Goal: Transaction & Acquisition: Purchase product/service

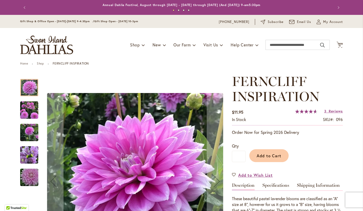
scroll to position [78, 0]
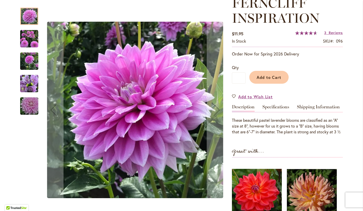
click at [31, 87] on img "Ferncliff Inspiration" at bounding box center [29, 84] width 18 height 24
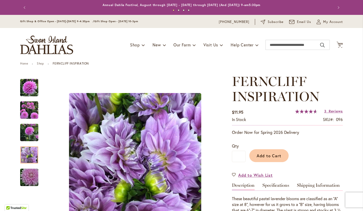
scroll to position [0, 0]
click at [335, 23] on span "My Account" at bounding box center [333, 21] width 20 height 5
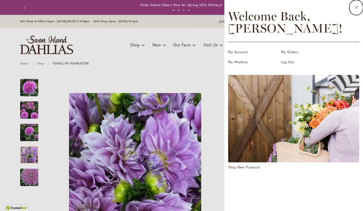
click at [356, 8] on icon at bounding box center [357, 7] width 4 height 5
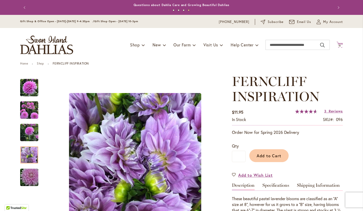
click at [340, 46] on span "11" at bounding box center [340, 45] width 3 height 3
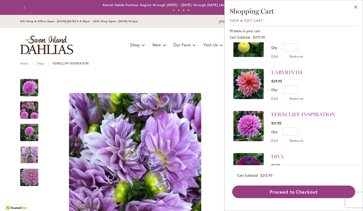
scroll to position [147, 0]
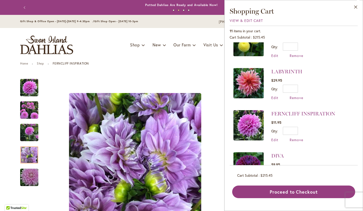
click at [249, 125] on img at bounding box center [249, 125] width 30 height 30
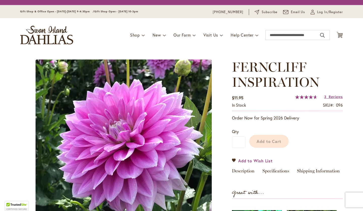
click at [249, 158] on span "Add to Wish List" at bounding box center [255, 161] width 35 height 6
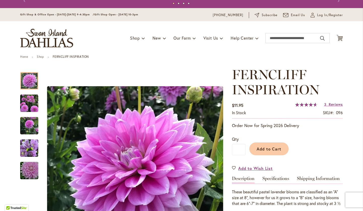
scroll to position [6, 0]
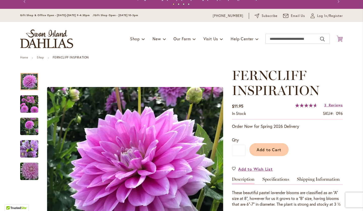
click at [341, 38] on icon "Cart .cls-1 { fill: #231f20; }" at bounding box center [340, 39] width 6 height 6
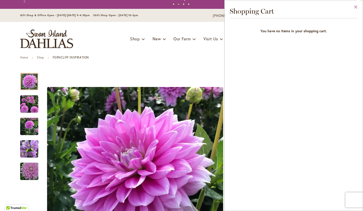
click at [355, 5] on button "Close" at bounding box center [356, 8] width 14 height 16
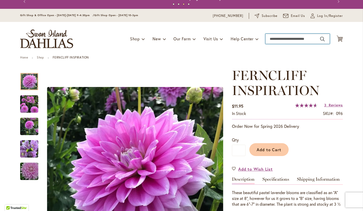
click at [273, 40] on input "Search" at bounding box center [298, 39] width 64 height 10
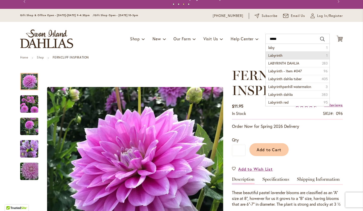
drag, startPoint x: 273, startPoint y: 47, endPoint x: 280, endPoint y: 55, distance: 10.2
click at [280, 55] on span "Labyrinth" at bounding box center [275, 55] width 14 height 5
type input "*********"
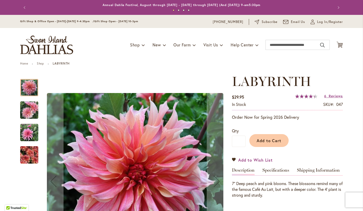
click at [259, 160] on span "Add to Wish List" at bounding box center [255, 160] width 35 height 6
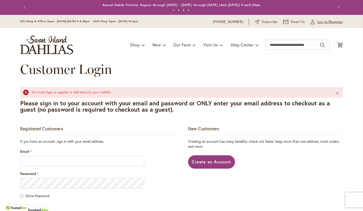
click at [327, 23] on span "Log In/Register" at bounding box center [330, 21] width 26 height 5
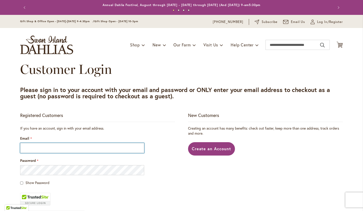
click at [30, 147] on input "Email" at bounding box center [82, 148] width 124 height 10
type input "**********"
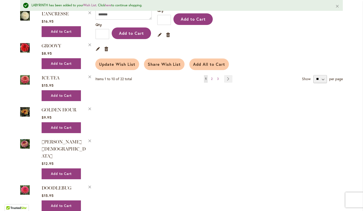
scroll to position [532, 0]
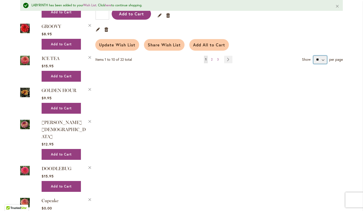
click at [325, 56] on select "** ** **" at bounding box center [321, 60] width 14 height 8
select select "**********"
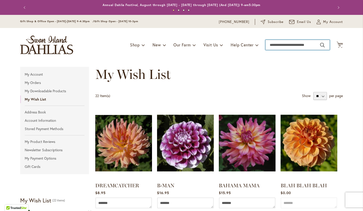
click at [285, 44] on input "Search" at bounding box center [298, 45] width 64 height 10
type input "*"
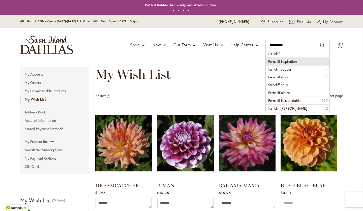
drag, startPoint x: 285, startPoint y: 44, endPoint x: 287, endPoint y: 61, distance: 16.3
click at [287, 61] on span "Ferncliff inspiration" at bounding box center [282, 61] width 29 height 5
type input "**********"
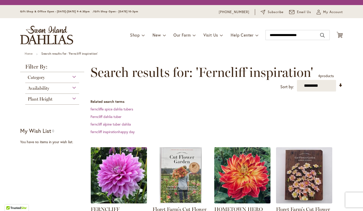
scroll to position [51, 0]
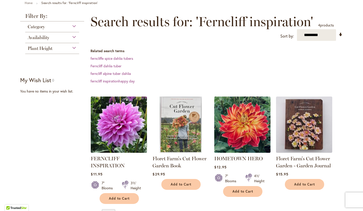
click at [106, 142] on img at bounding box center [119, 124] width 59 height 59
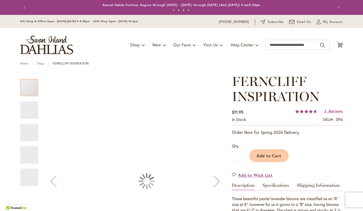
type input "****"
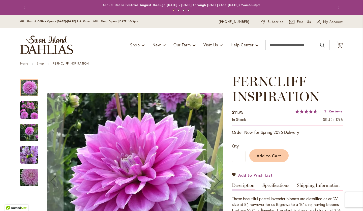
click at [263, 175] on span "Add to Wish List" at bounding box center [255, 175] width 35 height 6
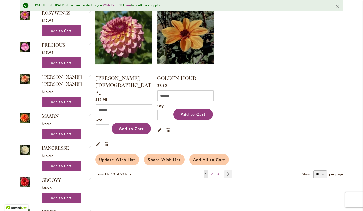
scroll to position [417, 0]
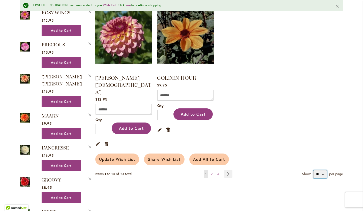
select select "**********"
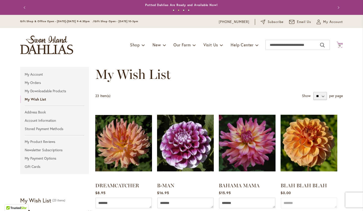
click at [342, 46] on span "11 11 items" at bounding box center [340, 46] width 5 height 3
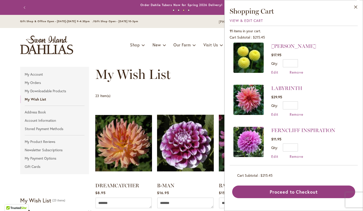
scroll to position [146, 0]
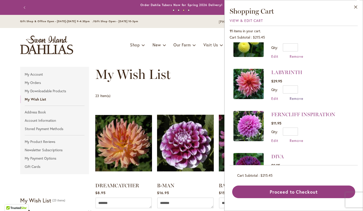
click at [295, 97] on span "Remove" at bounding box center [297, 98] width 14 height 5
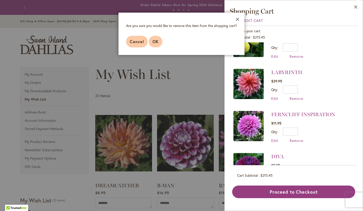
click at [155, 40] on span "OK" at bounding box center [156, 41] width 6 height 5
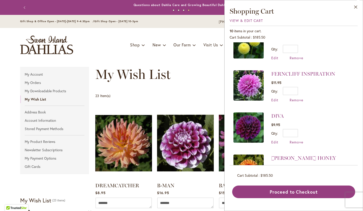
scroll to position [144, 0]
click at [296, 100] on span "Remove" at bounding box center [297, 100] width 14 height 5
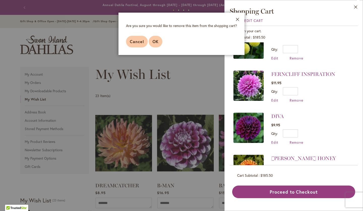
click at [153, 43] on span "OK" at bounding box center [156, 41] width 6 height 5
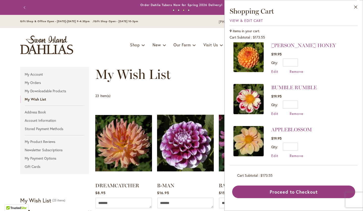
scroll to position [215, 0]
click at [286, 129] on link "APPLEBLOSSOM" at bounding box center [292, 130] width 41 height 6
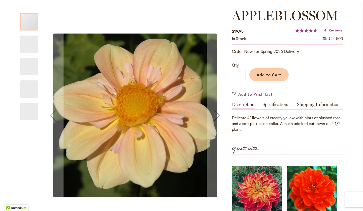
scroll to position [67, 0]
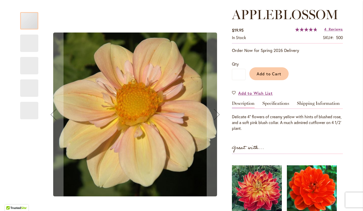
type input "****"
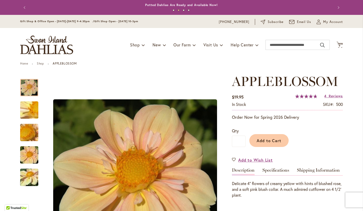
scroll to position [0, 0]
click at [338, 45] on span "9 9 items" at bounding box center [340, 46] width 5 height 3
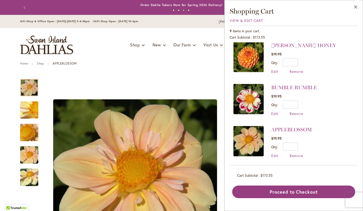
scroll to position [215, 0]
click at [297, 145] on input "*" at bounding box center [290, 147] width 15 height 8
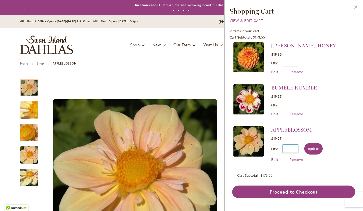
type input "*"
click at [314, 147] on span "Update" at bounding box center [313, 149] width 11 height 4
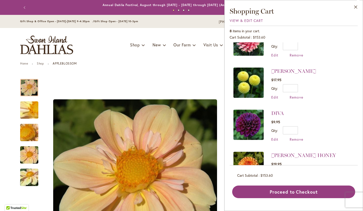
scroll to position [107, 0]
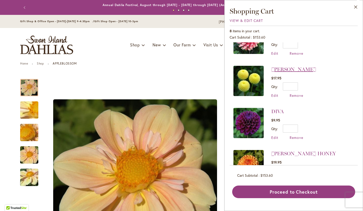
click at [280, 69] on link "[PERSON_NAME]" at bounding box center [294, 69] width 45 height 6
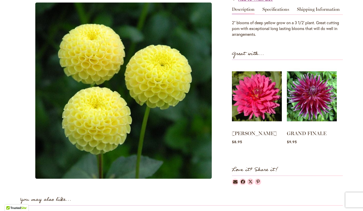
scroll to position [154, 0]
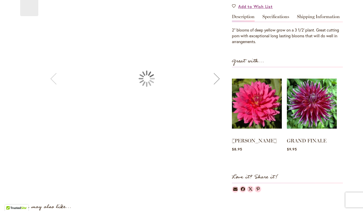
type input "****"
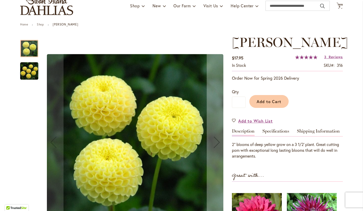
scroll to position [40, 0]
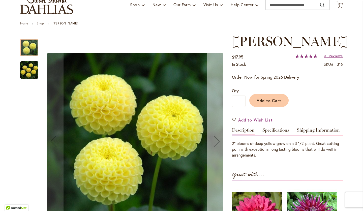
click at [218, 140] on div "Next" at bounding box center [217, 141] width 20 height 20
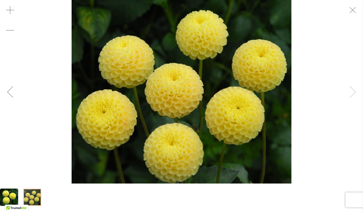
click at [355, 90] on div "LITTLE SCOTTIE" at bounding box center [181, 92] width 363 height 184
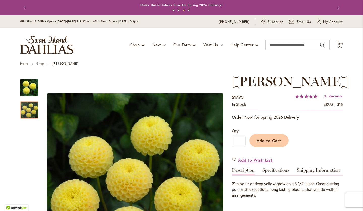
scroll to position [0, 0]
click at [52, 45] on img "store logo" at bounding box center [46, 45] width 53 height 19
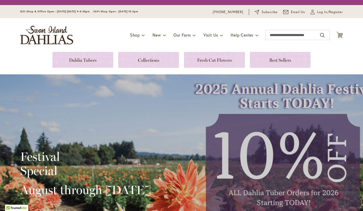
scroll to position [39, 0]
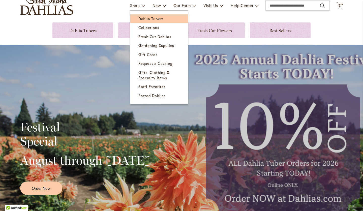
click at [154, 19] on span "Dahlia Tubers" at bounding box center [151, 18] width 25 height 5
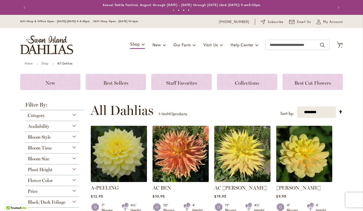
scroll to position [10, 0]
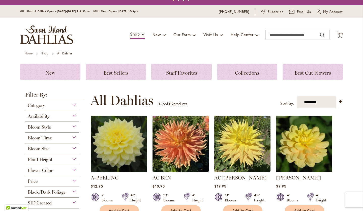
click at [71, 159] on div "Plant Height" at bounding box center [52, 158] width 54 height 8
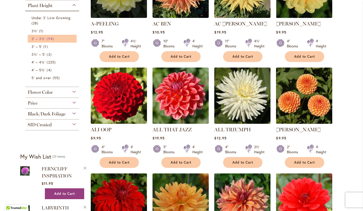
click at [46, 40] on link "3' – 3½' 94 items" at bounding box center [53, 38] width 43 height 5
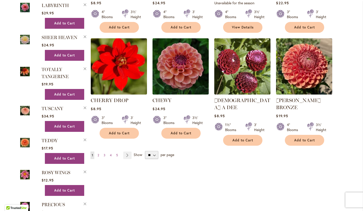
scroll to position [404, 0]
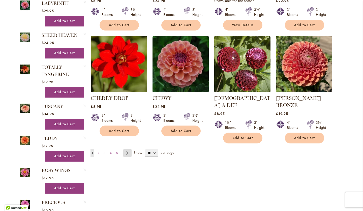
click at [129, 149] on link "Page Next" at bounding box center [127, 153] width 8 height 8
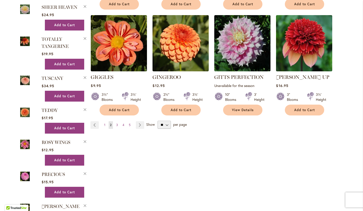
scroll to position [433, 0]
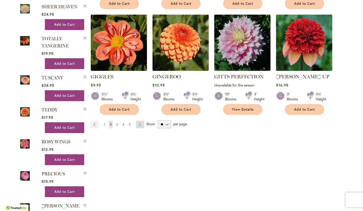
click at [141, 121] on link "Page Next" at bounding box center [140, 125] width 8 height 8
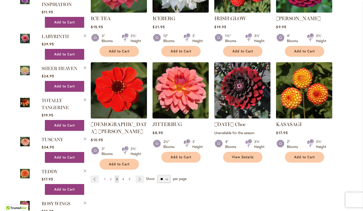
scroll to position [371, 0]
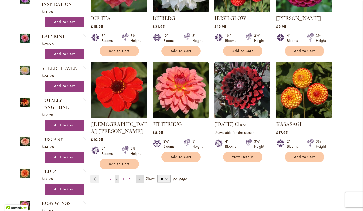
click at [139, 175] on link "Page Next" at bounding box center [140, 179] width 8 height 8
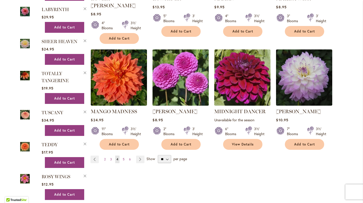
scroll to position [399, 0]
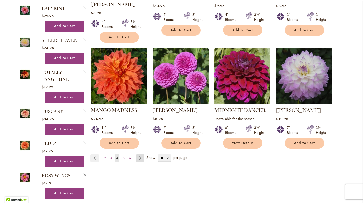
click at [140, 154] on link "Page Next" at bounding box center [140, 158] width 8 height 8
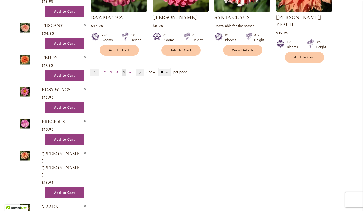
scroll to position [490, 0]
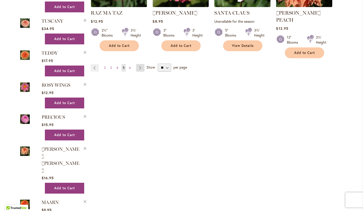
click at [142, 64] on link "Page Next" at bounding box center [140, 68] width 8 height 8
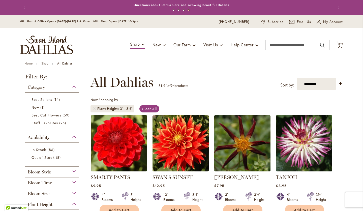
click at [74, 87] on div "Category" at bounding box center [52, 86] width 54 height 8
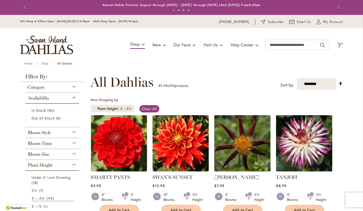
click at [339, 44] on icon at bounding box center [340, 45] width 6 height 6
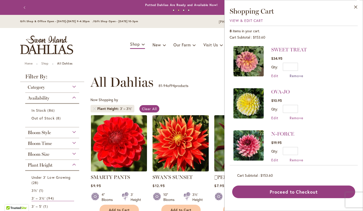
click at [295, 76] on span "Remove" at bounding box center [297, 75] width 14 height 5
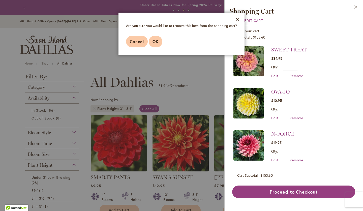
click at [158, 41] on span "OK" at bounding box center [156, 41] width 6 height 5
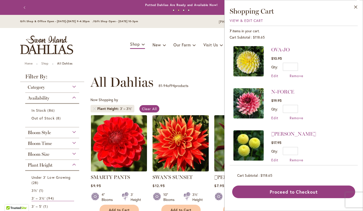
click at [159, 28] on div "Toggle Nav Shop Dahlia Tubers Collections Fresh Cut Dahlias Gardening Supplies …" at bounding box center [181, 45] width 333 height 34
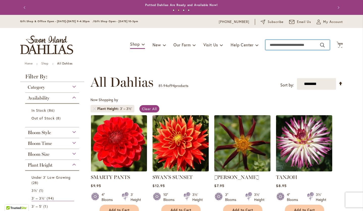
click at [280, 43] on input "Search" at bounding box center [298, 45] width 64 height 10
type input "**********"
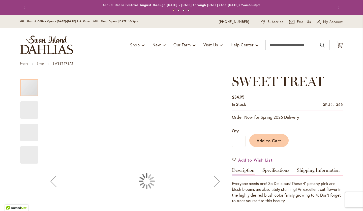
type input "****"
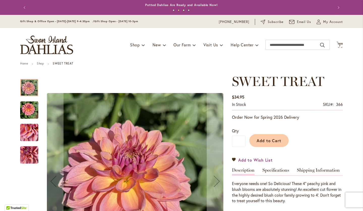
click at [247, 159] on span "Add to Wish List" at bounding box center [255, 160] width 35 height 6
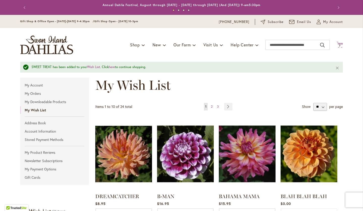
click at [340, 44] on icon "Cart .cls-1 { fill: #231f20; }" at bounding box center [340, 45] width 6 height 6
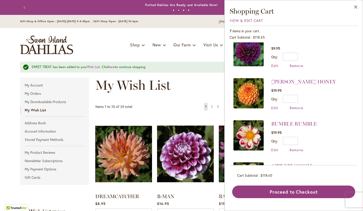
scroll to position [141, 0]
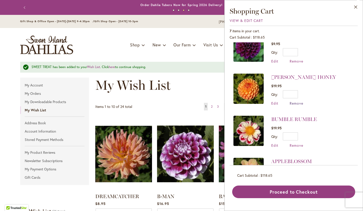
click at [297, 102] on span "Remove" at bounding box center [297, 103] width 14 height 5
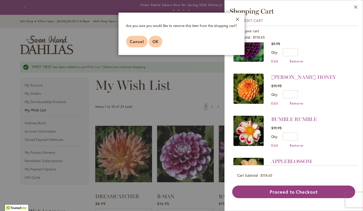
click at [154, 42] on span "OK" at bounding box center [156, 41] width 6 height 5
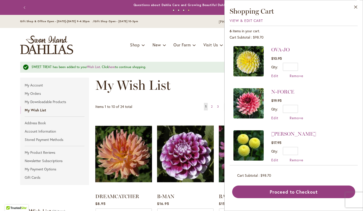
click at [166, 35] on div "Toggle Nav Shop Dahlia Tubers Collections Fresh Cut Dahlias Gardening Supplies …" at bounding box center [181, 45] width 333 height 34
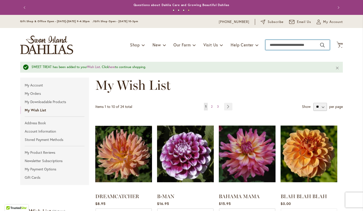
click at [295, 47] on input "Search" at bounding box center [298, 45] width 64 height 10
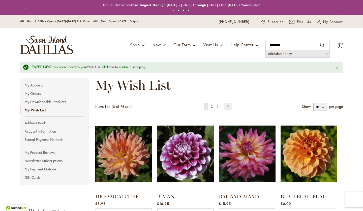
drag, startPoint x: 287, startPoint y: 53, endPoint x: 293, endPoint y: 56, distance: 6.3
click at [293, 56] on li "crichtion honey 6" at bounding box center [298, 54] width 64 height 8
type input "**********"
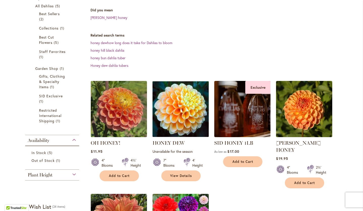
scroll to position [103, 0]
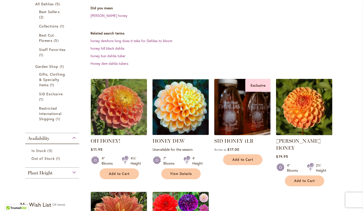
click at [303, 128] on img at bounding box center [304, 106] width 59 height 59
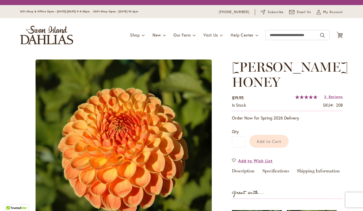
scroll to position [69, 0]
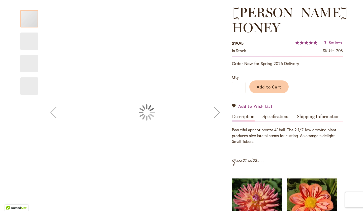
type input "****"
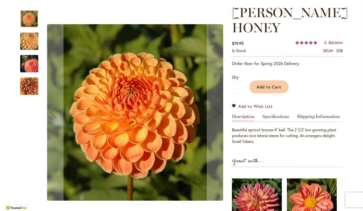
click at [265, 106] on span "Add to Wish List" at bounding box center [255, 106] width 35 height 6
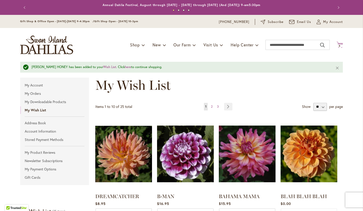
click at [341, 46] on span "6" at bounding box center [340, 45] width 2 height 3
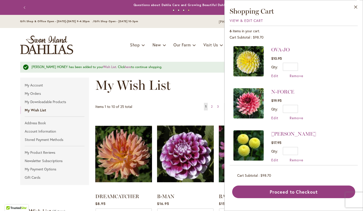
click at [258, 60] on img at bounding box center [249, 61] width 30 height 30
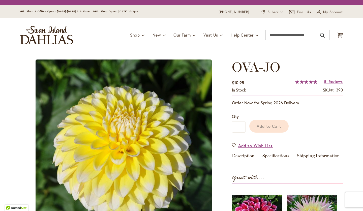
scroll to position [33, 0]
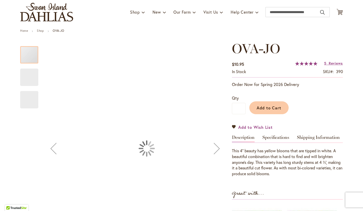
type input "****"
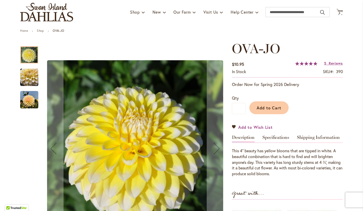
click at [254, 127] on span "Add to Wish List" at bounding box center [255, 127] width 35 height 6
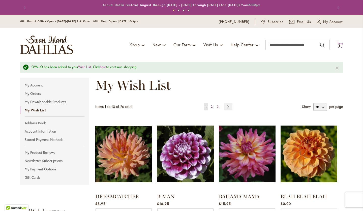
click at [341, 45] on span "6 6 items" at bounding box center [340, 46] width 5 height 3
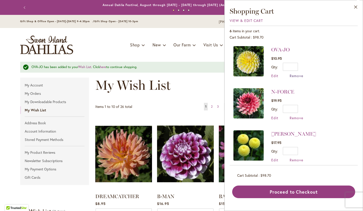
click at [292, 77] on span "Remove" at bounding box center [297, 75] width 14 height 5
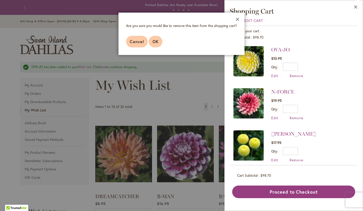
click at [153, 42] on span "OK" at bounding box center [156, 41] width 6 height 5
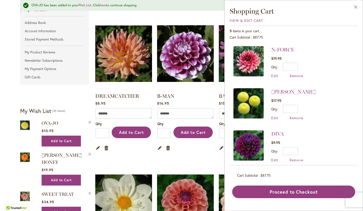
click at [357, 7] on button "Close" at bounding box center [356, 8] width 14 height 16
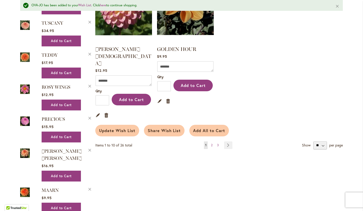
scroll to position [453, 0]
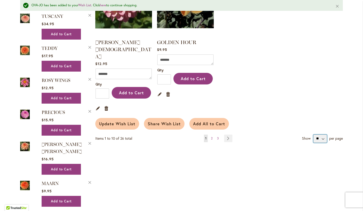
select select "**********"
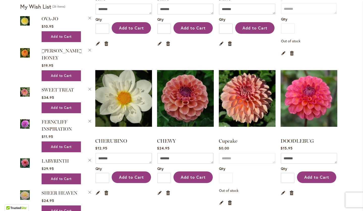
scroll to position [195, 0]
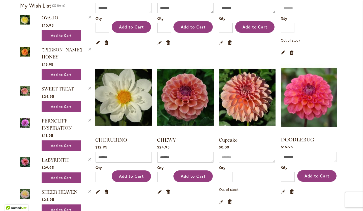
click at [313, 105] on img at bounding box center [309, 98] width 59 height 74
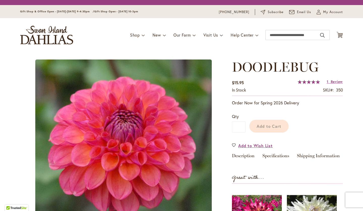
scroll to position [58, 0]
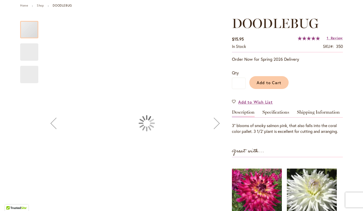
type input "****"
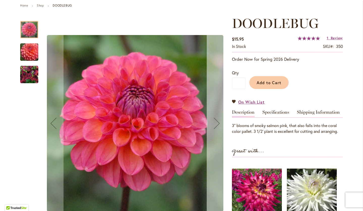
click at [213, 124] on div "Next" at bounding box center [217, 123] width 20 height 20
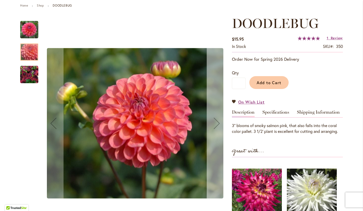
click at [213, 124] on div "Next" at bounding box center [217, 123] width 20 height 20
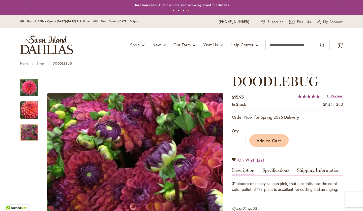
scroll to position [0, 0]
click at [341, 45] on span "5 5 items" at bounding box center [340, 46] width 5 height 3
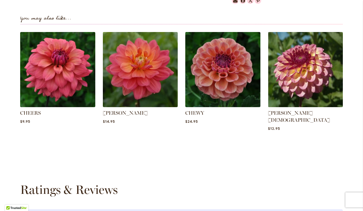
scroll to position [336, 0]
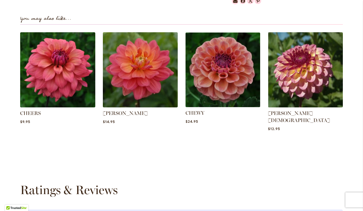
click at [219, 91] on img at bounding box center [223, 70] width 78 height 78
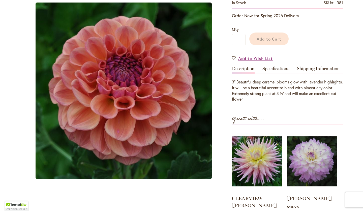
scroll to position [152, 0]
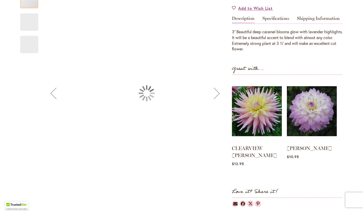
type input "****"
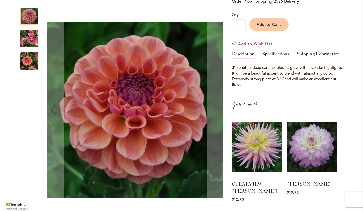
scroll to position [106, 0]
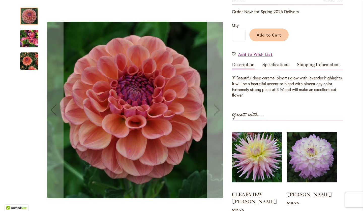
click at [213, 106] on div "Next" at bounding box center [217, 110] width 20 height 20
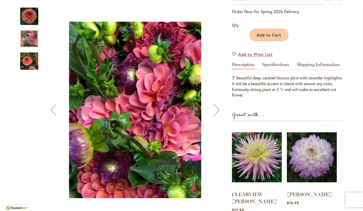
click at [213, 106] on div "Next" at bounding box center [217, 110] width 20 height 20
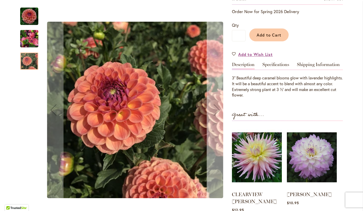
click at [213, 106] on div "Next" at bounding box center [217, 110] width 20 height 20
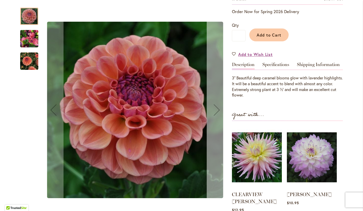
click at [213, 106] on div "Next" at bounding box center [217, 110] width 20 height 20
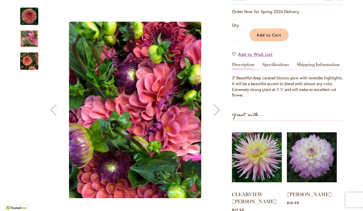
click at [213, 106] on div "Next" at bounding box center [217, 110] width 20 height 20
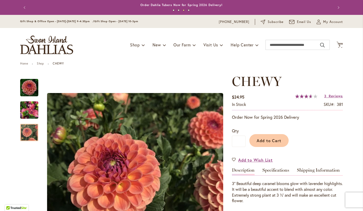
scroll to position [0, 0]
click at [341, 44] on icon "Cart .cls-1 { fill: #231f20; }" at bounding box center [340, 45] width 6 height 6
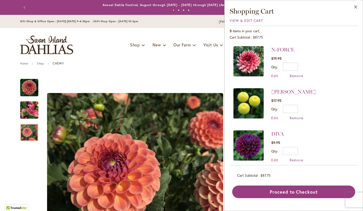
click at [201, 23] on div "Gift Shop & Office Open - Monday-Friday 9-4:30pm / Gift Shop Open - Saturday 10…" at bounding box center [182, 22] width 332 height 6
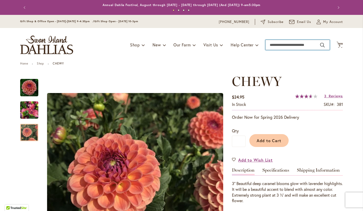
click at [283, 45] on input "Search" at bounding box center [298, 45] width 64 height 10
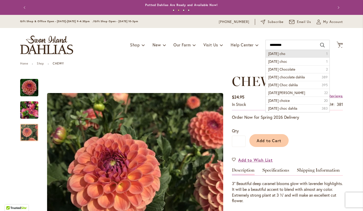
click at [280, 53] on span "karma cho" at bounding box center [276, 53] width 17 height 5
type input "*********"
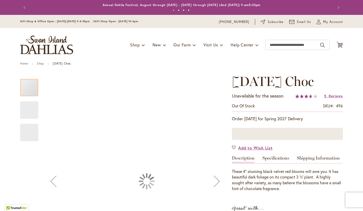
type input "****"
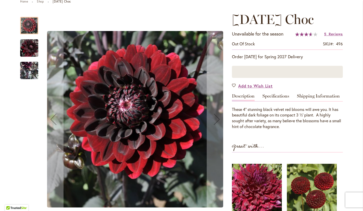
scroll to position [65, 0]
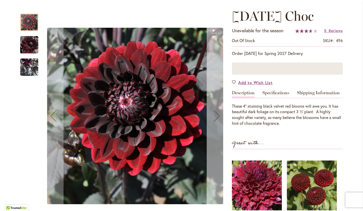
click at [213, 116] on div "Next" at bounding box center [217, 116] width 20 height 20
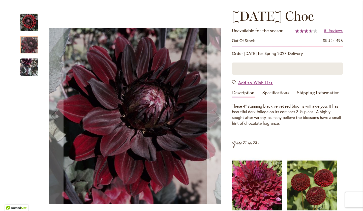
click at [213, 116] on div "Next" at bounding box center [217, 116] width 20 height 20
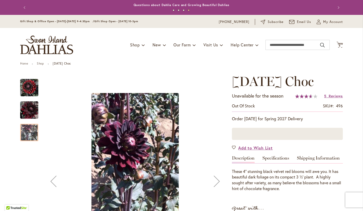
scroll to position [0, 0]
click at [260, 147] on span "Add to Wish List" at bounding box center [255, 148] width 35 height 6
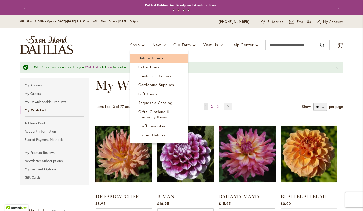
click at [141, 57] on span "Dahlia Tubers" at bounding box center [151, 58] width 25 height 5
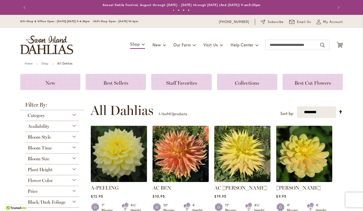
click at [74, 159] on div "Bloom Size" at bounding box center [52, 158] width 54 height 8
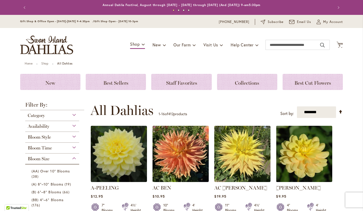
scroll to position [153, 0]
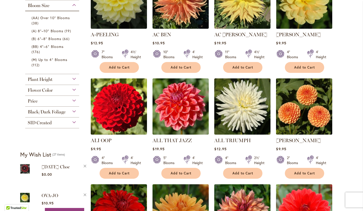
click at [72, 78] on div "Plant Height" at bounding box center [52, 78] width 54 height 8
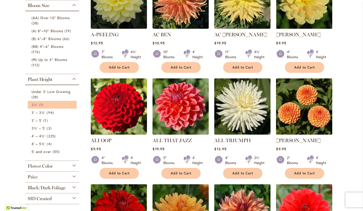
click at [61, 103] on link "3½' 1 item" at bounding box center [53, 104] width 43 height 5
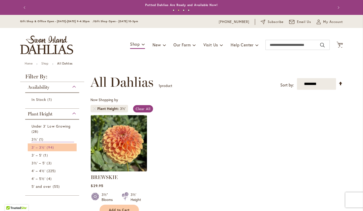
click at [42, 148] on span "3' – 3½'" at bounding box center [39, 147] width 14 height 5
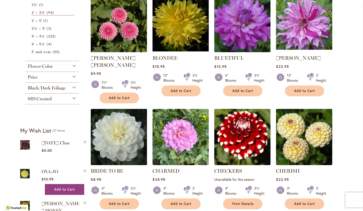
scroll to position [224, 0]
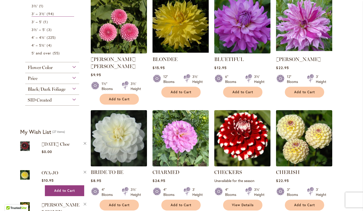
click at [133, 128] on img at bounding box center [119, 138] width 59 height 59
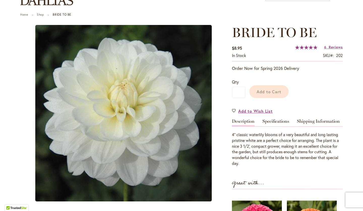
scroll to position [42, 0]
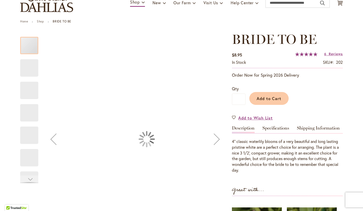
type input "****"
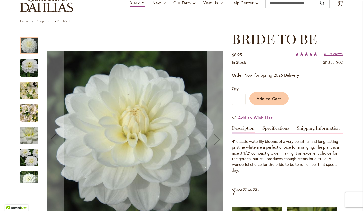
click at [216, 137] on div "Next" at bounding box center [217, 139] width 20 height 20
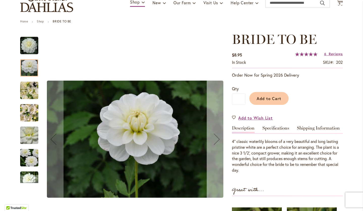
click at [216, 137] on div "Next" at bounding box center [217, 139] width 20 height 20
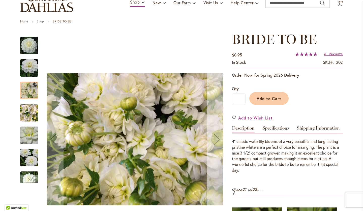
click at [216, 137] on div "Next" at bounding box center [217, 139] width 20 height 20
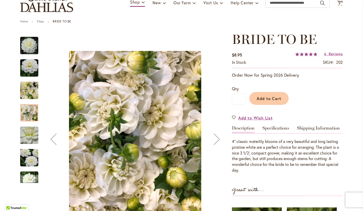
click at [216, 137] on div "Next" at bounding box center [217, 139] width 20 height 20
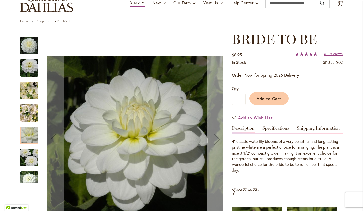
click at [216, 137] on div "Next" at bounding box center [217, 139] width 20 height 20
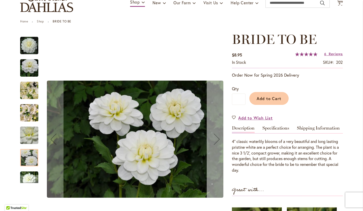
click at [216, 137] on div "Next" at bounding box center [217, 139] width 20 height 20
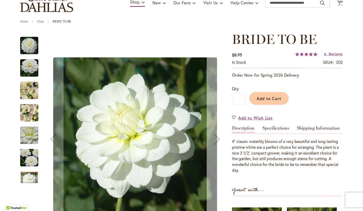
click at [216, 137] on div "Next" at bounding box center [217, 139] width 20 height 20
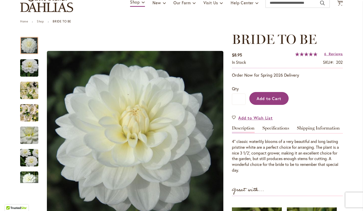
click at [264, 95] on button "Add to Cart" at bounding box center [269, 98] width 39 height 13
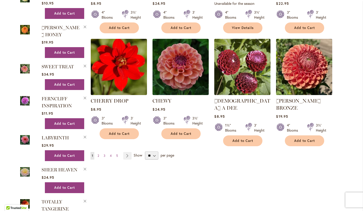
scroll to position [400, 0]
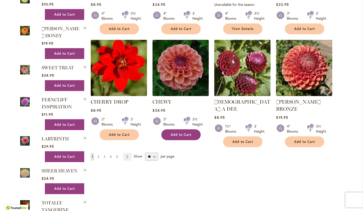
click at [183, 133] on span "Add to Cart" at bounding box center [181, 135] width 21 height 4
click at [130, 153] on link "Page Next" at bounding box center [127, 157] width 8 height 8
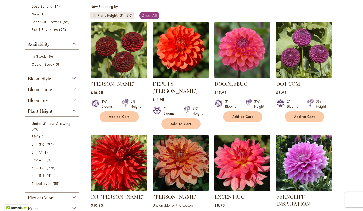
scroll to position [94, 0]
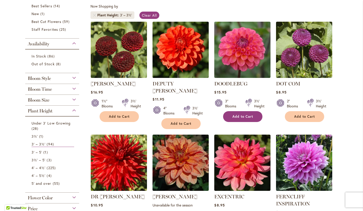
click at [236, 115] on span "Add to Cart" at bounding box center [243, 117] width 21 height 4
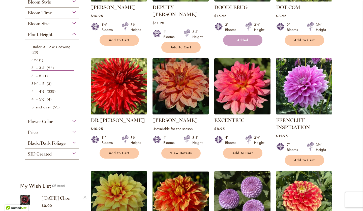
scroll to position [170, 0]
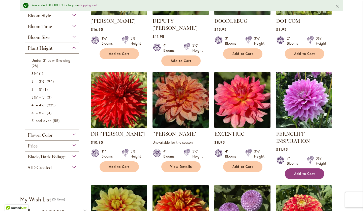
click at [299, 172] on span "Add to Cart" at bounding box center [304, 174] width 21 height 4
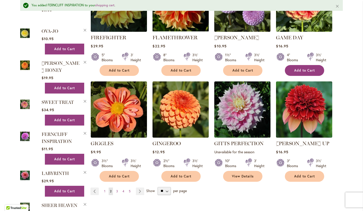
scroll to position [374, 0]
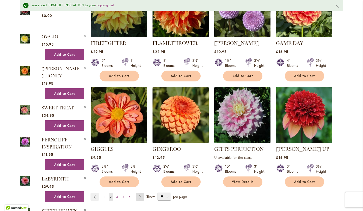
click at [141, 193] on link "Page Next" at bounding box center [140, 197] width 8 height 8
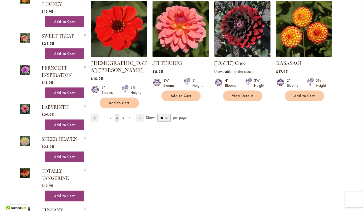
scroll to position [433, 0]
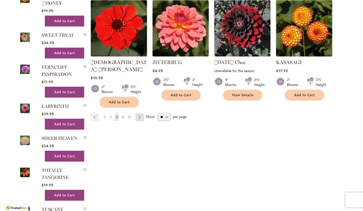
click at [141, 114] on link "Page Next" at bounding box center [140, 118] width 8 height 8
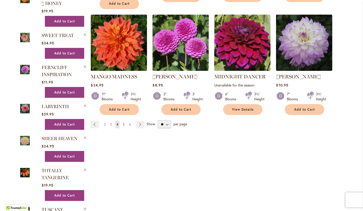
scroll to position [433, 0]
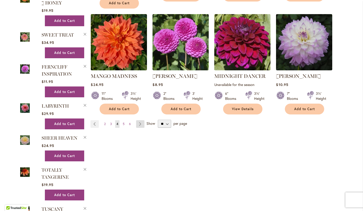
click at [141, 120] on link "Page Next" at bounding box center [140, 124] width 8 height 8
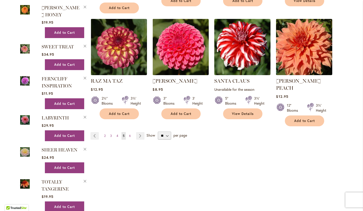
scroll to position [426, 0]
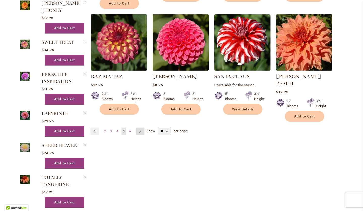
click at [142, 128] on link "Page Next" at bounding box center [140, 132] width 8 height 8
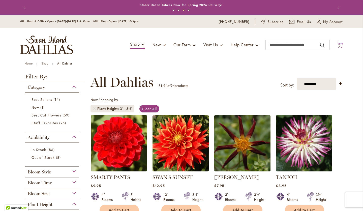
click at [340, 45] on span "9" at bounding box center [340, 45] width 2 height 3
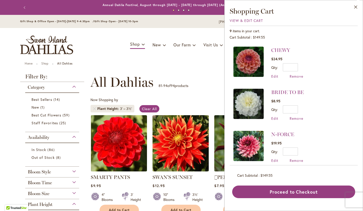
scroll to position [84, 0]
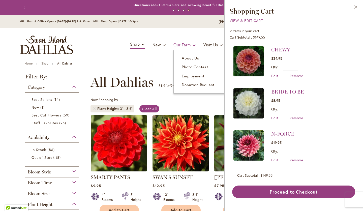
click at [187, 41] on link "Our Farm" at bounding box center [185, 45] width 22 height 10
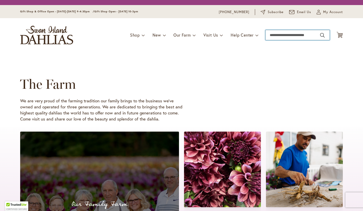
click at [276, 38] on input "Search" at bounding box center [298, 35] width 64 height 10
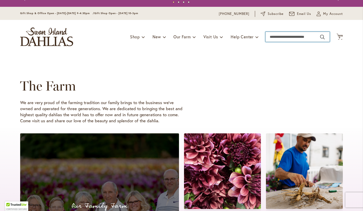
scroll to position [4, 0]
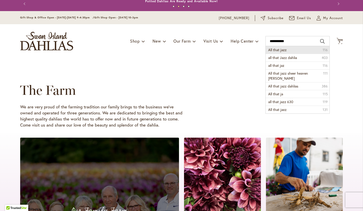
click at [274, 52] on li "All that jazz 116" at bounding box center [298, 50] width 64 height 8
type input "**********"
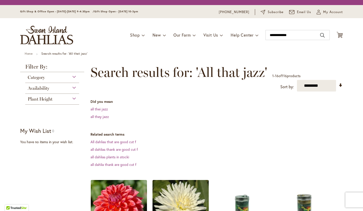
scroll to position [84, 0]
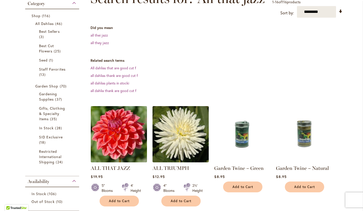
click at [125, 126] on img at bounding box center [119, 134] width 59 height 59
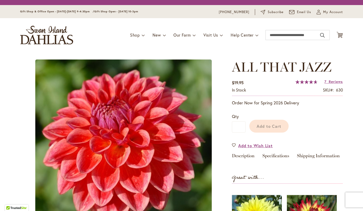
scroll to position [76, 0]
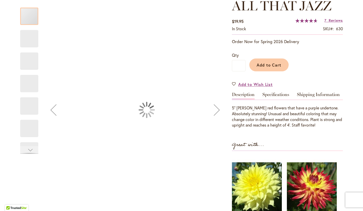
type input "****"
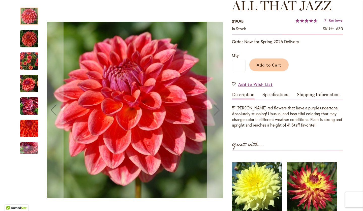
click at [215, 107] on div "Next" at bounding box center [217, 110] width 20 height 20
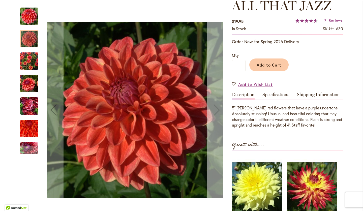
click at [215, 107] on div "Next" at bounding box center [217, 110] width 20 height 20
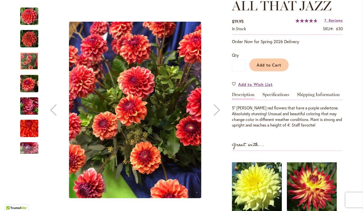
click at [215, 107] on div "Next" at bounding box center [217, 110] width 20 height 20
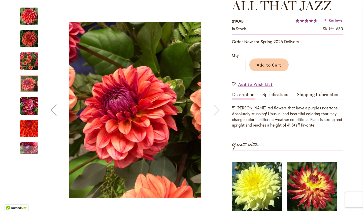
click at [215, 107] on div "Next" at bounding box center [217, 110] width 20 height 20
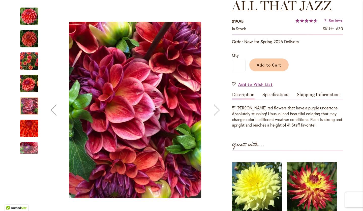
click at [215, 107] on div "Next" at bounding box center [217, 110] width 20 height 20
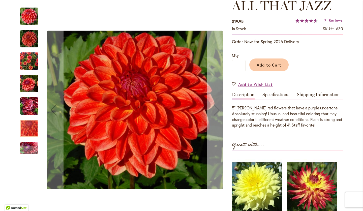
click at [215, 107] on div "Next" at bounding box center [217, 110] width 20 height 20
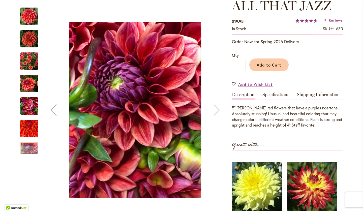
click at [215, 107] on div "Next" at bounding box center [217, 110] width 20 height 20
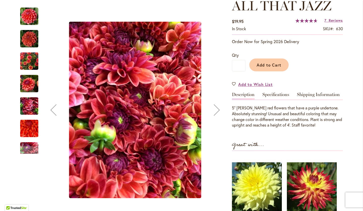
click at [215, 107] on div "Next" at bounding box center [217, 110] width 20 height 20
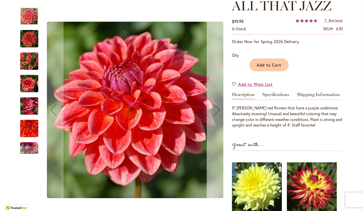
click at [215, 107] on div "Next" at bounding box center [217, 110] width 20 height 20
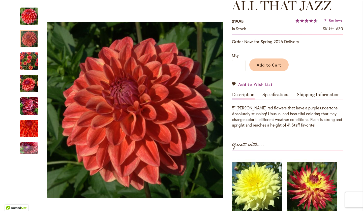
click at [262, 84] on span "Add to Wish List" at bounding box center [255, 85] width 35 height 6
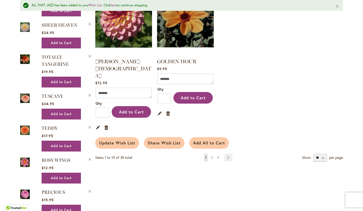
scroll to position [441, 0]
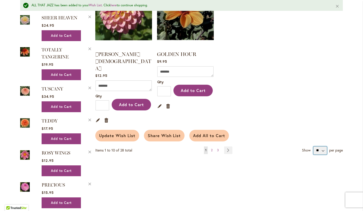
select select "**********"
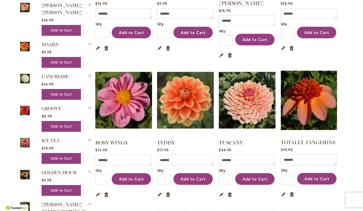
scroll to position [644, 0]
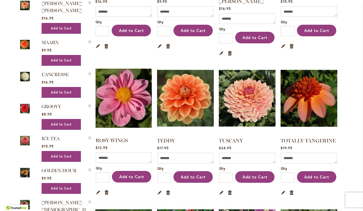
click at [124, 89] on img at bounding box center [123, 98] width 59 height 74
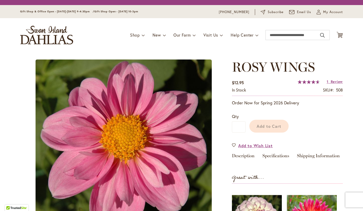
scroll to position [63, 0]
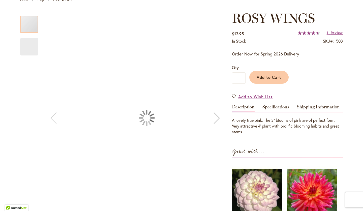
type input "****"
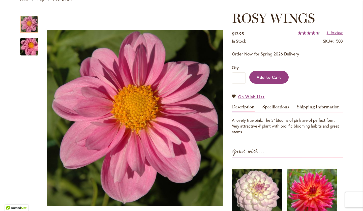
click at [267, 77] on span "Add to Cart" at bounding box center [269, 77] width 25 height 5
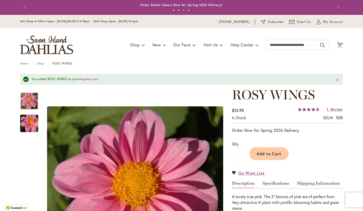
scroll to position [0, 0]
click at [340, 44] on icon "Cart .cls-1 { fill: #231f20; }" at bounding box center [340, 45] width 6 height 6
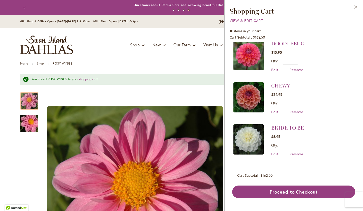
scroll to position [90, 0]
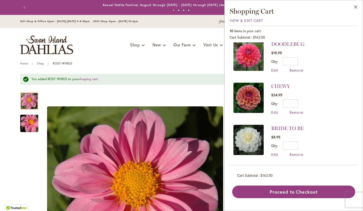
click at [299, 69] on span "Remove" at bounding box center [297, 70] width 14 height 5
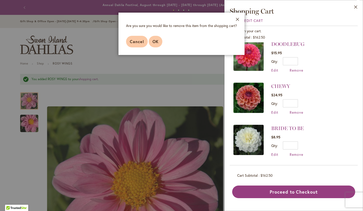
click at [156, 39] on span "OK" at bounding box center [156, 41] width 6 height 5
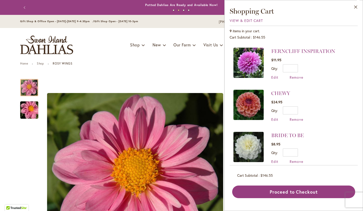
scroll to position [41, 0]
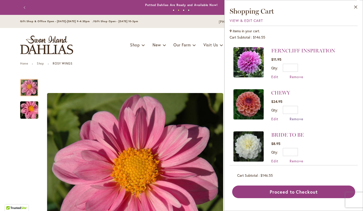
click at [297, 118] on span "Remove" at bounding box center [297, 119] width 14 height 5
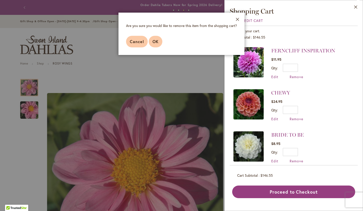
click at [153, 43] on span "OK" at bounding box center [156, 41] width 6 height 5
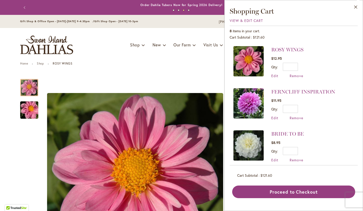
scroll to position [0, 0]
click at [295, 76] on span "Remove" at bounding box center [297, 75] width 14 height 5
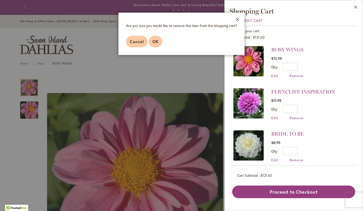
click at [156, 39] on span "OK" at bounding box center [156, 41] width 6 height 5
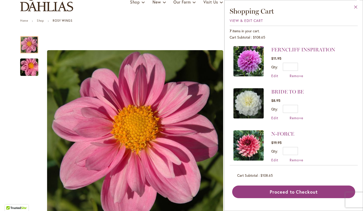
click at [354, 7] on button "Close" at bounding box center [356, 8] width 14 height 16
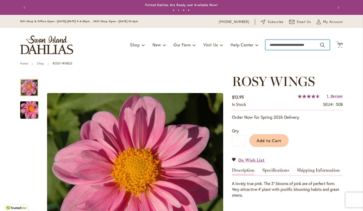
click at [281, 46] on input "Search" at bounding box center [298, 45] width 64 height 10
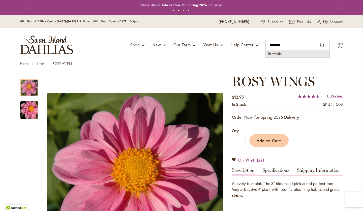
click at [279, 55] on span "Brewskie" at bounding box center [274, 53] width 13 height 5
type input "********"
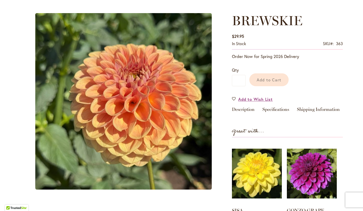
scroll to position [48, 0]
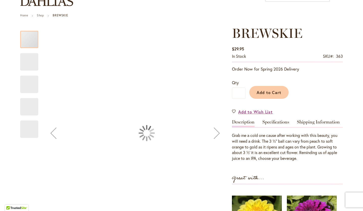
type input "****"
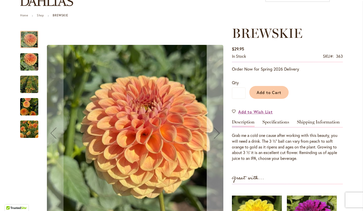
click at [219, 136] on div "Next" at bounding box center [217, 133] width 20 height 20
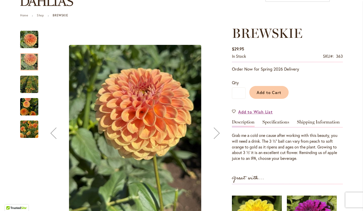
click at [219, 136] on div "Next" at bounding box center [217, 133] width 20 height 20
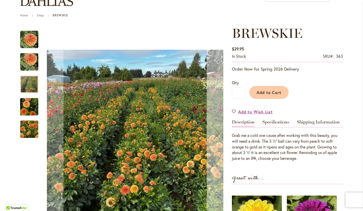
click at [219, 136] on div "Next" at bounding box center [217, 133] width 20 height 20
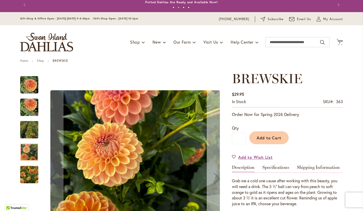
scroll to position [2, 0]
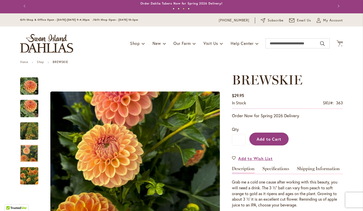
click at [264, 137] on span "Add to Cart" at bounding box center [269, 139] width 25 height 5
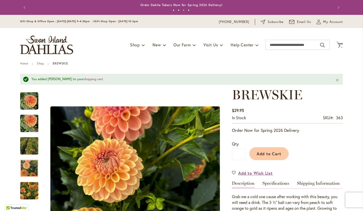
scroll to position [0, 0]
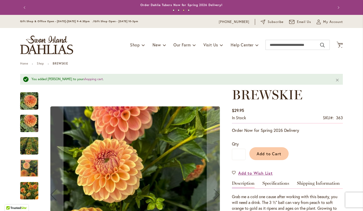
click at [29, 169] on div at bounding box center [29, 168] width 18 height 17
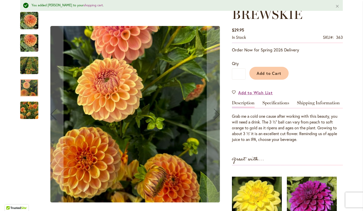
scroll to position [82, 0]
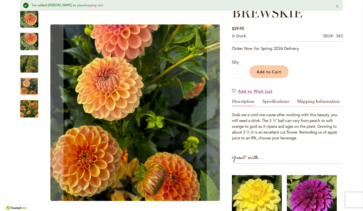
click at [33, 67] on img "BREWSKIE" at bounding box center [29, 64] width 36 height 34
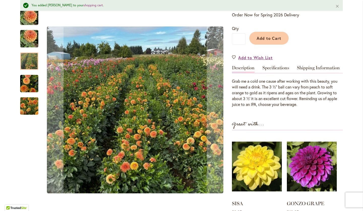
scroll to position [123, 0]
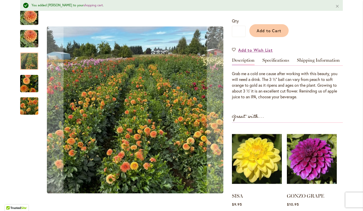
click at [31, 83] on img "BREWSKIE" at bounding box center [29, 83] width 18 height 19
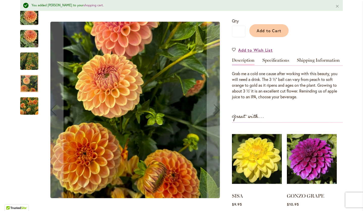
click at [30, 107] on img "BREWSKIE" at bounding box center [29, 106] width 36 height 29
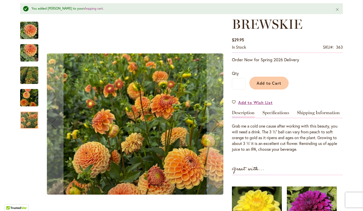
scroll to position [60, 0]
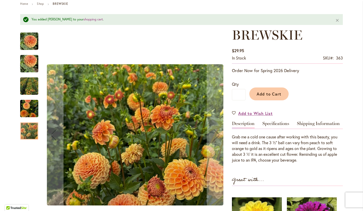
click at [29, 43] on img "BREWSKIE" at bounding box center [29, 41] width 18 height 18
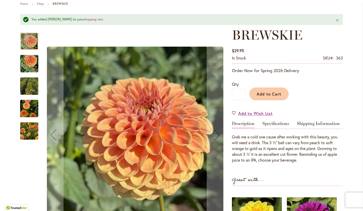
click at [30, 66] on img "BREWSKIE" at bounding box center [29, 63] width 18 height 24
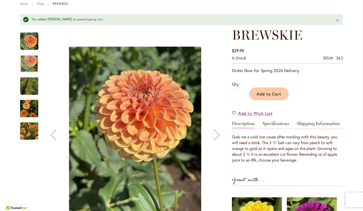
click at [31, 89] on img "BREWSKIE" at bounding box center [29, 86] width 36 height 34
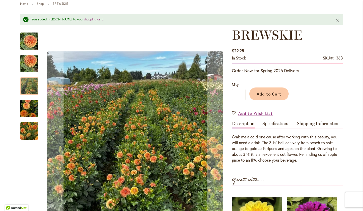
click at [28, 111] on img "BREWSKIE" at bounding box center [29, 108] width 18 height 19
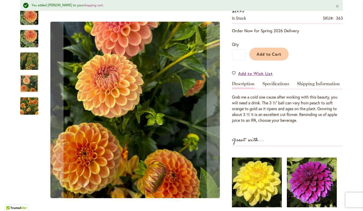
scroll to position [102, 0]
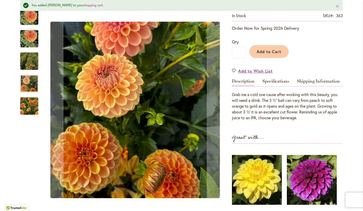
click at [28, 111] on img "BREWSKIE" at bounding box center [29, 106] width 36 height 29
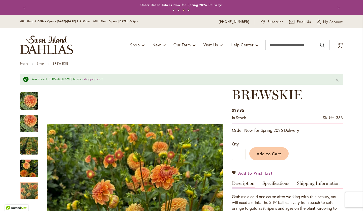
scroll to position [0, 0]
click at [341, 46] on span "8 8 items" at bounding box center [340, 46] width 5 height 3
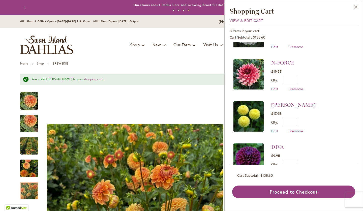
scroll to position [103, 0]
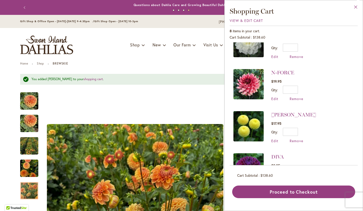
click at [356, 7] on button "Close" at bounding box center [356, 8] width 14 height 16
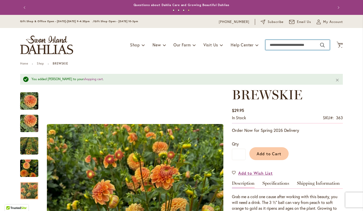
click at [301, 46] on input "Search" at bounding box center [298, 45] width 64 height 10
type input "**********"
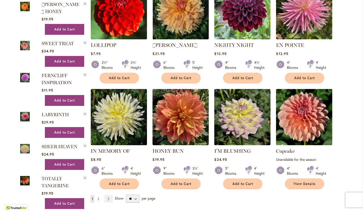
scroll to position [394, 0]
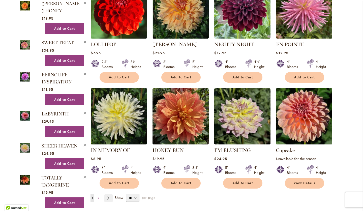
click at [297, 110] on img at bounding box center [304, 116] width 59 height 59
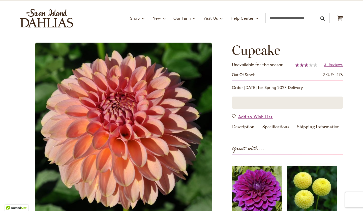
scroll to position [61, 0]
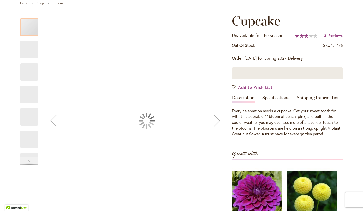
type input "****"
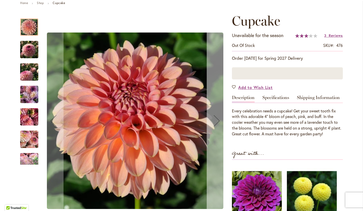
click at [217, 118] on div "Next" at bounding box center [217, 121] width 20 height 20
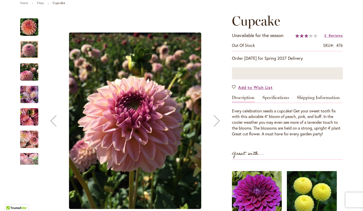
click at [217, 118] on div "Next" at bounding box center [217, 121] width 20 height 20
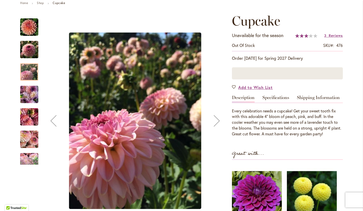
click at [217, 118] on div "Next" at bounding box center [217, 121] width 20 height 20
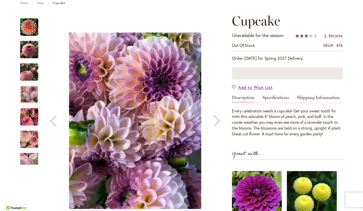
click at [217, 118] on div "Next" at bounding box center [217, 121] width 20 height 20
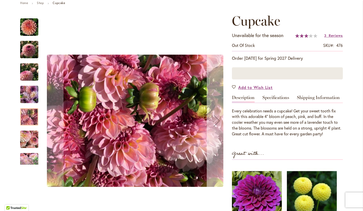
click at [217, 118] on div "Next" at bounding box center [217, 121] width 20 height 20
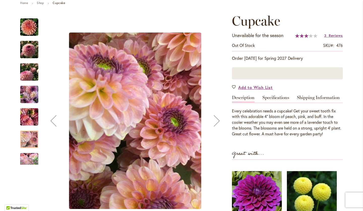
click at [217, 118] on div "Next" at bounding box center [217, 121] width 20 height 20
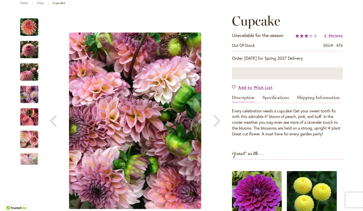
click at [217, 118] on div "Next" at bounding box center [217, 121] width 20 height 20
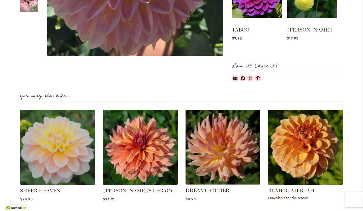
scroll to position [264, 0]
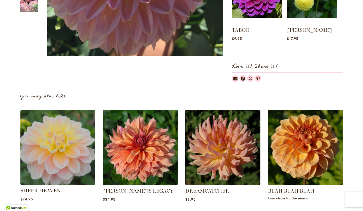
click at [84, 155] on img at bounding box center [58, 148] width 78 height 78
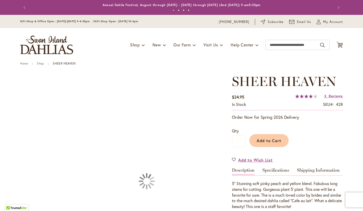
type input "****"
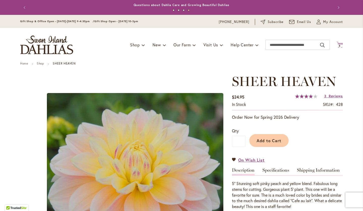
click at [340, 44] on icon at bounding box center [340, 45] width 6 height 6
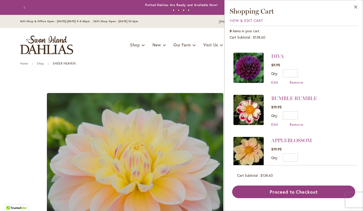
scroll to position [212, 0]
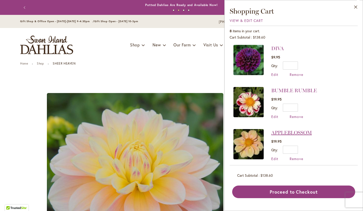
click at [298, 130] on link "APPLEBLOSSOM" at bounding box center [292, 133] width 41 height 6
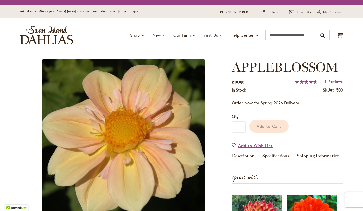
scroll to position [40, 0]
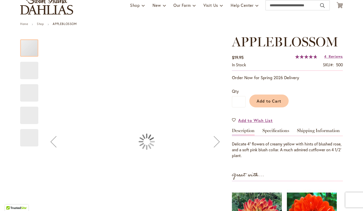
type input "****"
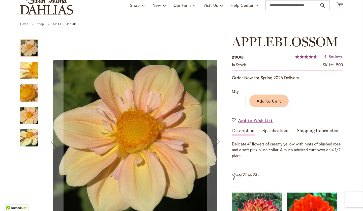
click at [32, 115] on img "APPLEBLOSSOM" at bounding box center [29, 115] width 36 height 24
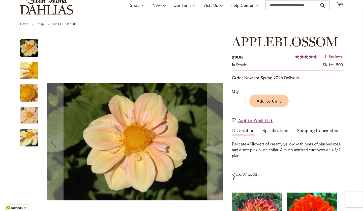
click at [29, 136] on img "APPLEBLOSSOM" at bounding box center [29, 137] width 36 height 27
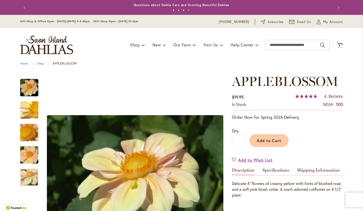
scroll to position [0, 0]
click at [341, 48] on span "Cart .cls-1 { fill: #231f20; }" at bounding box center [340, 45] width 6 height 7
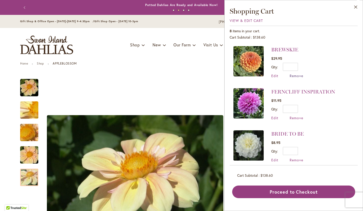
click at [293, 75] on span "Remove" at bounding box center [297, 75] width 14 height 5
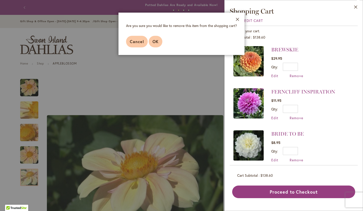
click at [156, 41] on span "OK" at bounding box center [156, 41] width 6 height 5
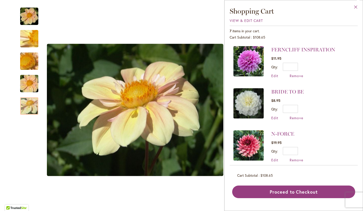
click at [357, 6] on button "Close" at bounding box center [356, 8] width 14 height 16
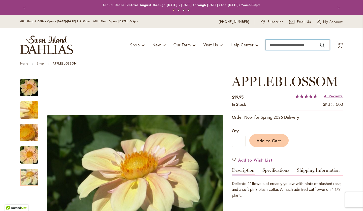
click at [275, 45] on input "Search" at bounding box center [298, 45] width 64 height 10
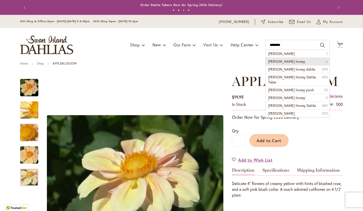
click at [286, 61] on span "crichton honey" at bounding box center [286, 61] width 37 height 5
type input "**********"
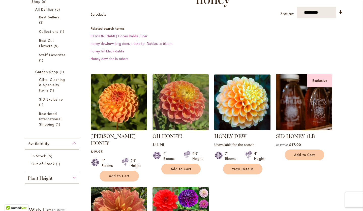
scroll to position [98, 0]
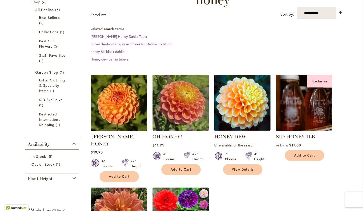
click at [103, 82] on img at bounding box center [119, 102] width 59 height 59
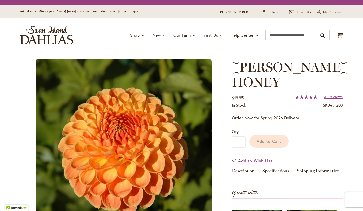
scroll to position [68, 0]
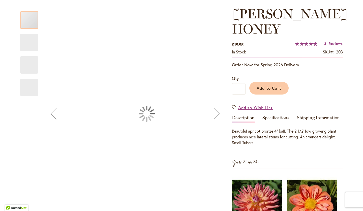
type input "****"
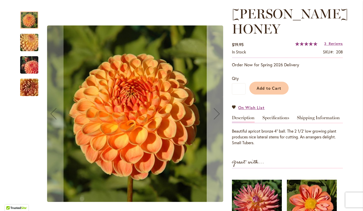
click at [214, 112] on div "Next" at bounding box center [217, 114] width 20 height 20
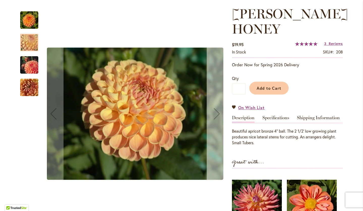
click at [214, 112] on div "Next" at bounding box center [217, 114] width 20 height 20
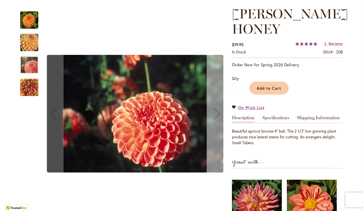
click at [214, 112] on div "Next" at bounding box center [217, 114] width 20 height 20
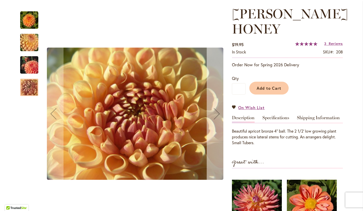
click at [214, 112] on div "Next" at bounding box center [217, 114] width 20 height 20
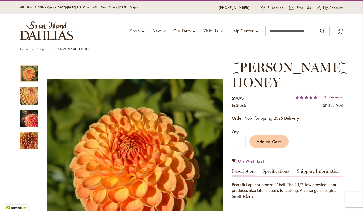
scroll to position [12, 0]
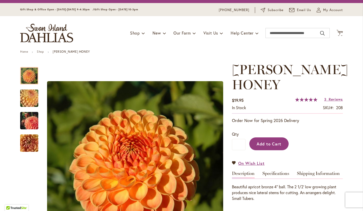
click at [276, 142] on span "Add to Cart" at bounding box center [269, 143] width 25 height 5
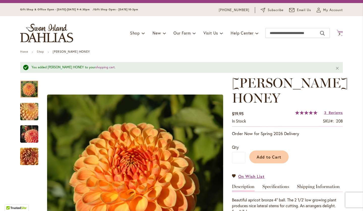
click at [340, 34] on span "8" at bounding box center [340, 33] width 2 height 3
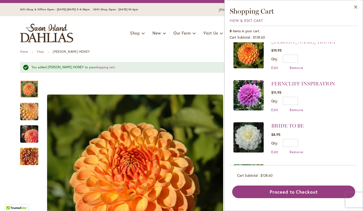
scroll to position [0, 0]
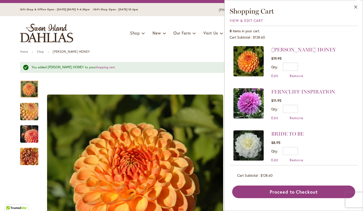
click at [250, 145] on img at bounding box center [249, 145] width 30 height 30
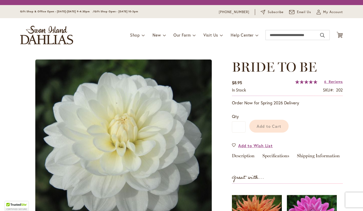
scroll to position [98, 0]
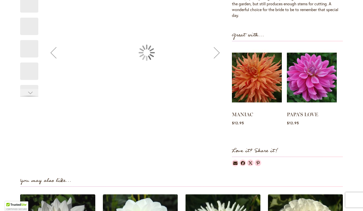
type input "****"
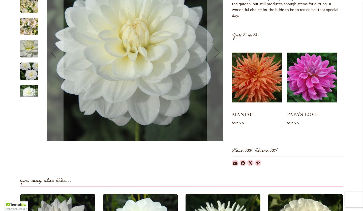
scroll to position [132, 0]
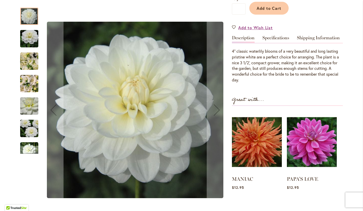
click at [30, 133] on img "BRIDE TO BE" at bounding box center [29, 129] width 36 height 24
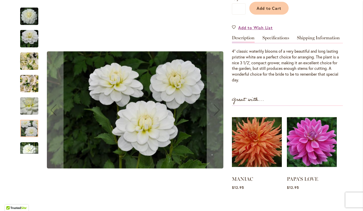
click at [23, 44] on img "BRIDE TO BE" at bounding box center [29, 39] width 36 height 24
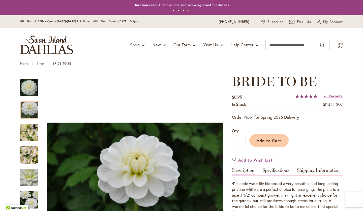
scroll to position [0, 0]
click at [340, 45] on span "8" at bounding box center [340, 45] width 2 height 3
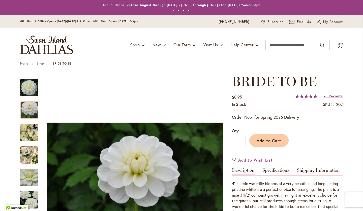
click at [44, 41] on img "store logo" at bounding box center [46, 45] width 53 height 19
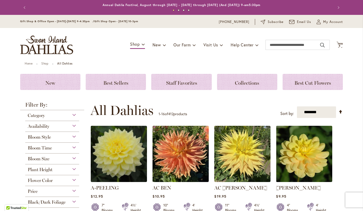
click at [73, 169] on div "Plant Height" at bounding box center [52, 169] width 54 height 8
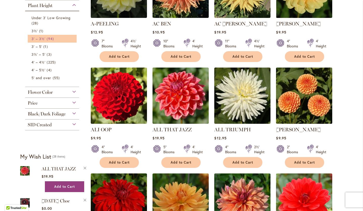
click at [43, 39] on span "3' – 3½'" at bounding box center [39, 38] width 14 height 5
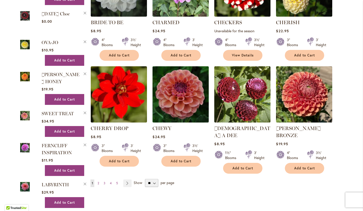
scroll to position [369, 0]
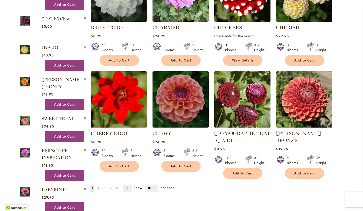
click at [185, 95] on img at bounding box center [180, 99] width 59 height 59
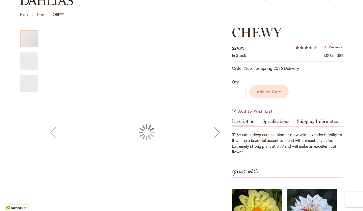
scroll to position [100, 0]
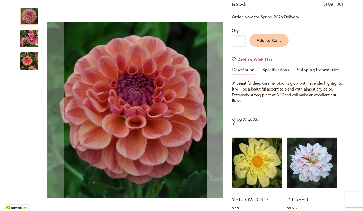
click at [214, 109] on div "Next" at bounding box center [217, 110] width 20 height 20
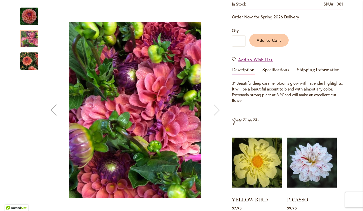
click at [214, 109] on div "Next" at bounding box center [217, 110] width 20 height 20
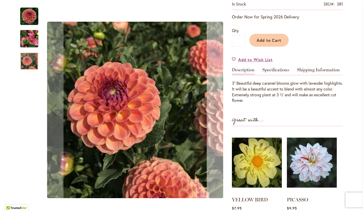
click at [217, 109] on div "Next" at bounding box center [217, 110] width 20 height 20
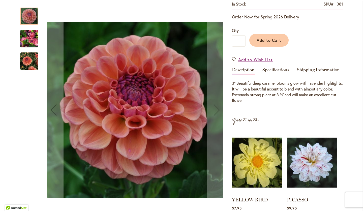
click at [29, 57] on img "CHEWY" at bounding box center [29, 61] width 18 height 18
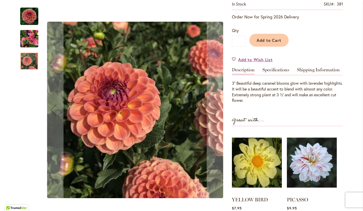
click at [27, 41] on img "CHEWY" at bounding box center [29, 39] width 18 height 24
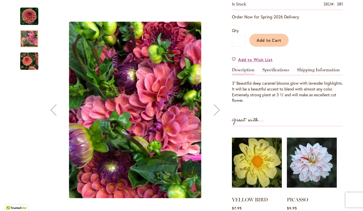
click at [24, 60] on img "CHEWY" at bounding box center [29, 61] width 18 height 18
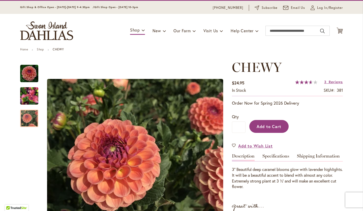
scroll to position [10, 0]
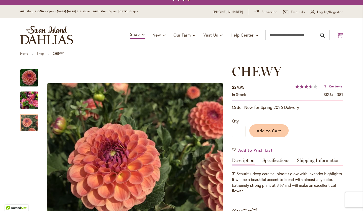
click at [340, 34] on icon at bounding box center [340, 35] width 6 height 6
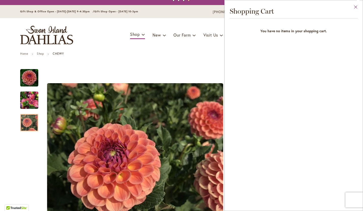
click at [356, 6] on button "Close" at bounding box center [356, 8] width 14 height 16
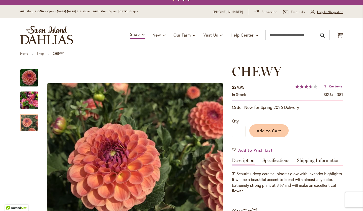
click at [331, 13] on span "Log In/Register" at bounding box center [330, 12] width 26 height 5
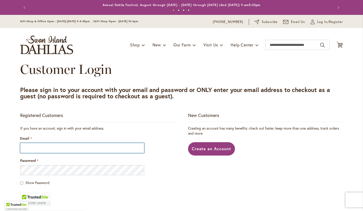
click at [38, 149] on input "Email" at bounding box center [82, 148] width 124 height 10
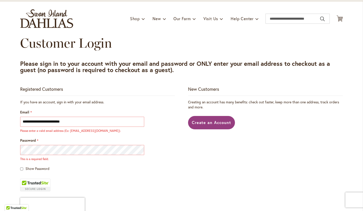
scroll to position [37, 0]
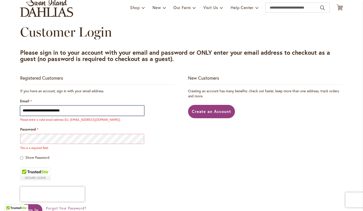
click at [77, 114] on input "**********" at bounding box center [82, 111] width 124 height 10
click at [31, 210] on button "Sign In" at bounding box center [31, 210] width 22 height 12
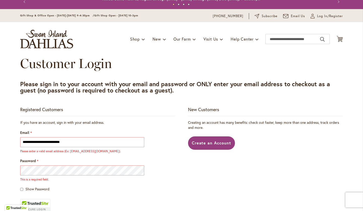
scroll to position [0, 0]
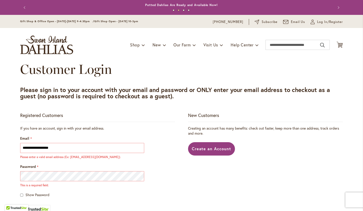
type input "**********"
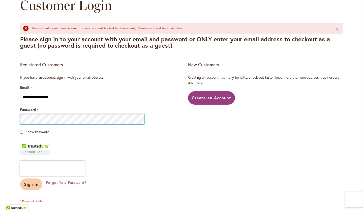
scroll to position [65, 0]
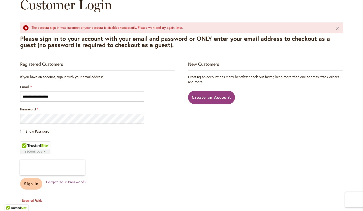
click at [33, 184] on span "Sign In" at bounding box center [31, 183] width 15 height 5
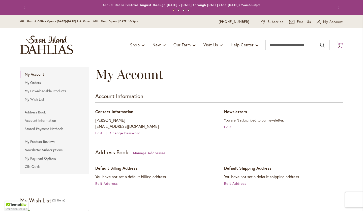
click at [340, 45] on span "8" at bounding box center [340, 45] width 2 height 3
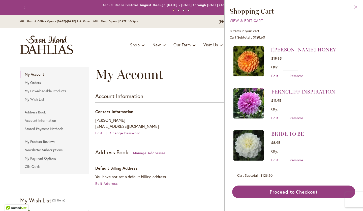
click at [355, 6] on button "Close" at bounding box center [356, 8] width 14 height 16
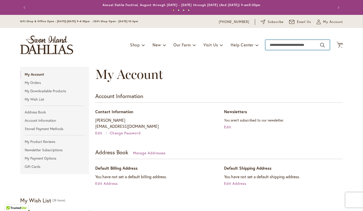
click at [294, 45] on input "Search" at bounding box center [298, 45] width 64 height 10
type input "*******"
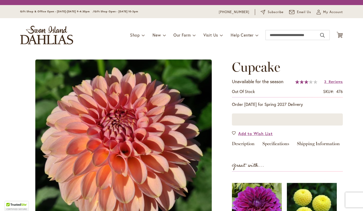
scroll to position [93, 0]
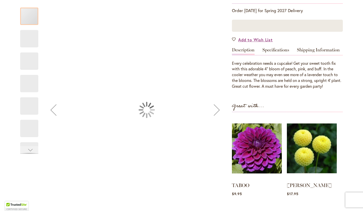
type input "****"
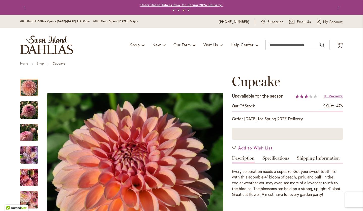
scroll to position [0, 0]
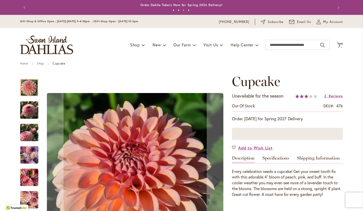
click at [28, 114] on img "Cupcake" at bounding box center [29, 110] width 18 height 24
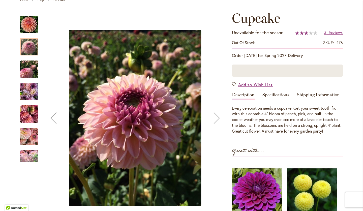
scroll to position [65, 0]
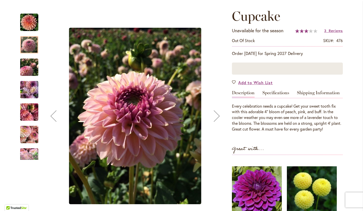
click at [24, 72] on img "Cupcake" at bounding box center [29, 67] width 18 height 24
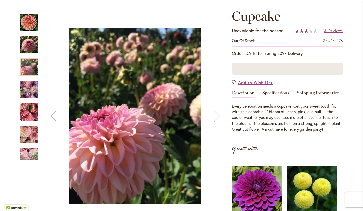
click at [27, 98] on div "Cupcake" at bounding box center [31, 109] width 23 height 22
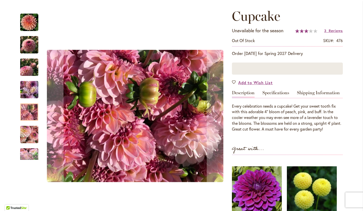
click at [29, 113] on div at bounding box center [29, 111] width 18 height 17
click at [27, 140] on img "Cupcake" at bounding box center [29, 135] width 18 height 24
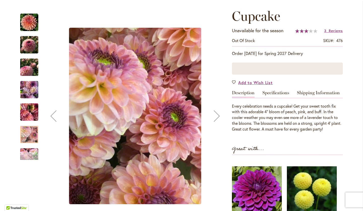
click at [27, 153] on div "Next" at bounding box center [29, 156] width 8 height 8
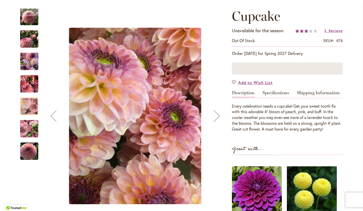
click at [27, 150] on img "Cupcake" at bounding box center [29, 151] width 18 height 18
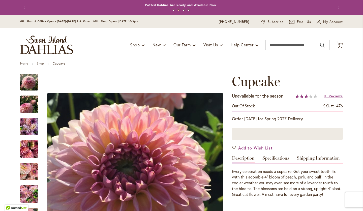
scroll to position [0, 0]
click at [285, 46] on input "Search" at bounding box center [298, 45] width 64 height 10
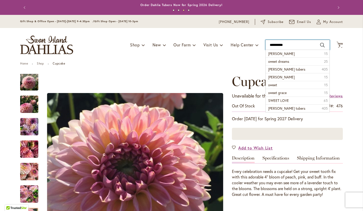
type input "**********"
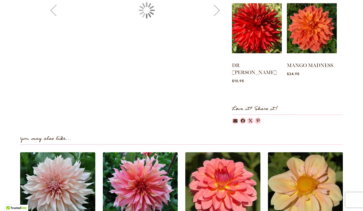
type input "****"
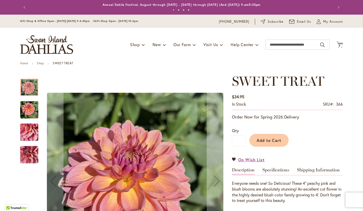
scroll to position [30, 0]
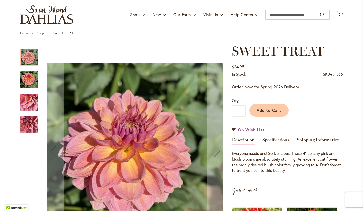
click at [30, 123] on img "SWEET TREAT" at bounding box center [29, 125] width 18 height 24
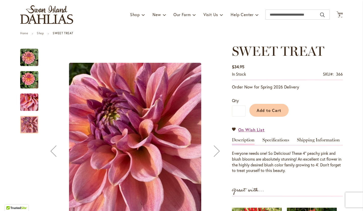
click at [29, 104] on img "SWEET TREAT" at bounding box center [29, 102] width 18 height 24
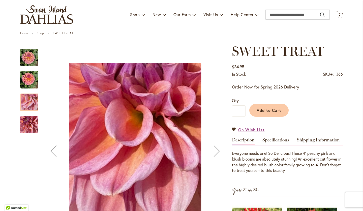
click at [26, 80] on img "SWEET TREAT" at bounding box center [29, 80] width 18 height 24
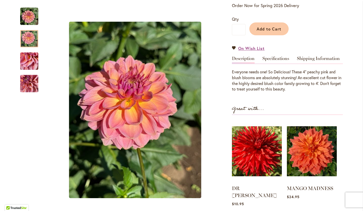
scroll to position [112, 0]
click at [30, 60] on img "SWEET TREAT" at bounding box center [29, 61] width 18 height 24
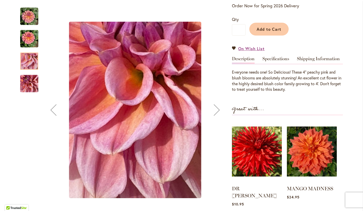
click at [28, 85] on img "SWEET TREAT" at bounding box center [29, 84] width 18 height 24
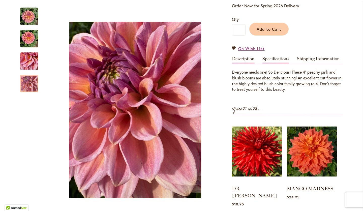
click at [279, 60] on link "Specifications" at bounding box center [276, 60] width 27 height 7
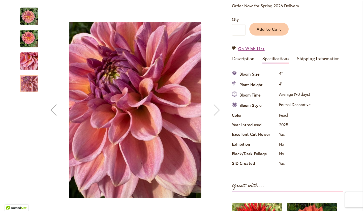
click at [24, 39] on img "SWEET TREAT" at bounding box center [29, 39] width 18 height 24
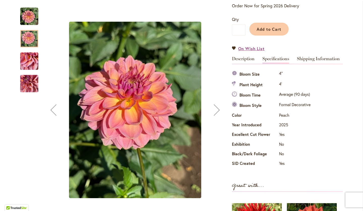
click at [28, 57] on img "SWEET TREAT" at bounding box center [29, 61] width 18 height 24
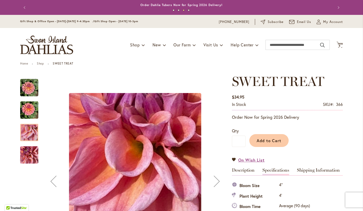
scroll to position [0, 0]
click at [260, 143] on button "Add to Cart" at bounding box center [269, 140] width 39 height 13
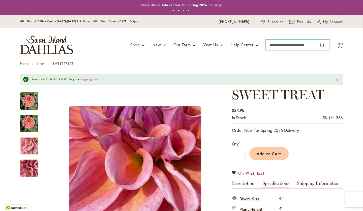
click at [280, 45] on input "Search" at bounding box center [298, 45] width 64 height 10
type input "**********"
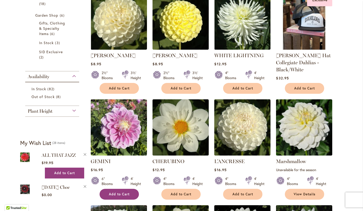
scroll to position [155, 0]
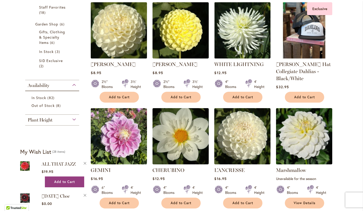
click at [127, 21] on img at bounding box center [119, 30] width 59 height 59
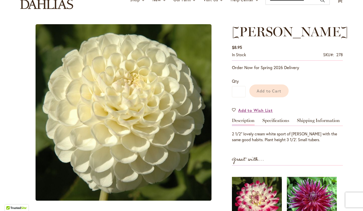
scroll to position [50, 0]
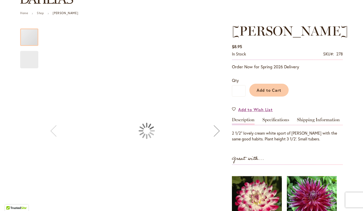
type input "****"
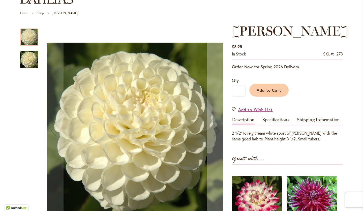
click at [28, 60] on img "WHITE NETTIE" at bounding box center [29, 60] width 18 height 18
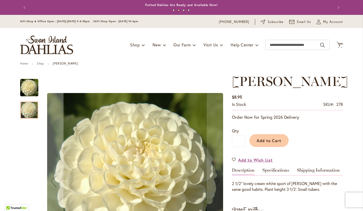
scroll to position [0, 0]
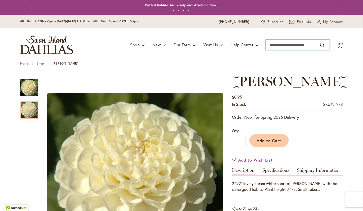
click at [286, 45] on input "Search" at bounding box center [298, 45] width 64 height 10
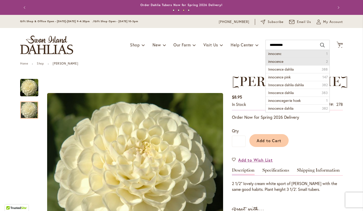
drag, startPoint x: 285, startPoint y: 53, endPoint x: 282, endPoint y: 60, distance: 7.5
click at [282, 60] on span "innocence" at bounding box center [275, 61] width 15 height 5
type input "*********"
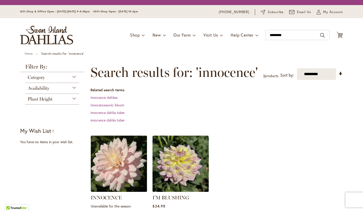
scroll to position [67, 0]
